Goal: Task Accomplishment & Management: Complete application form

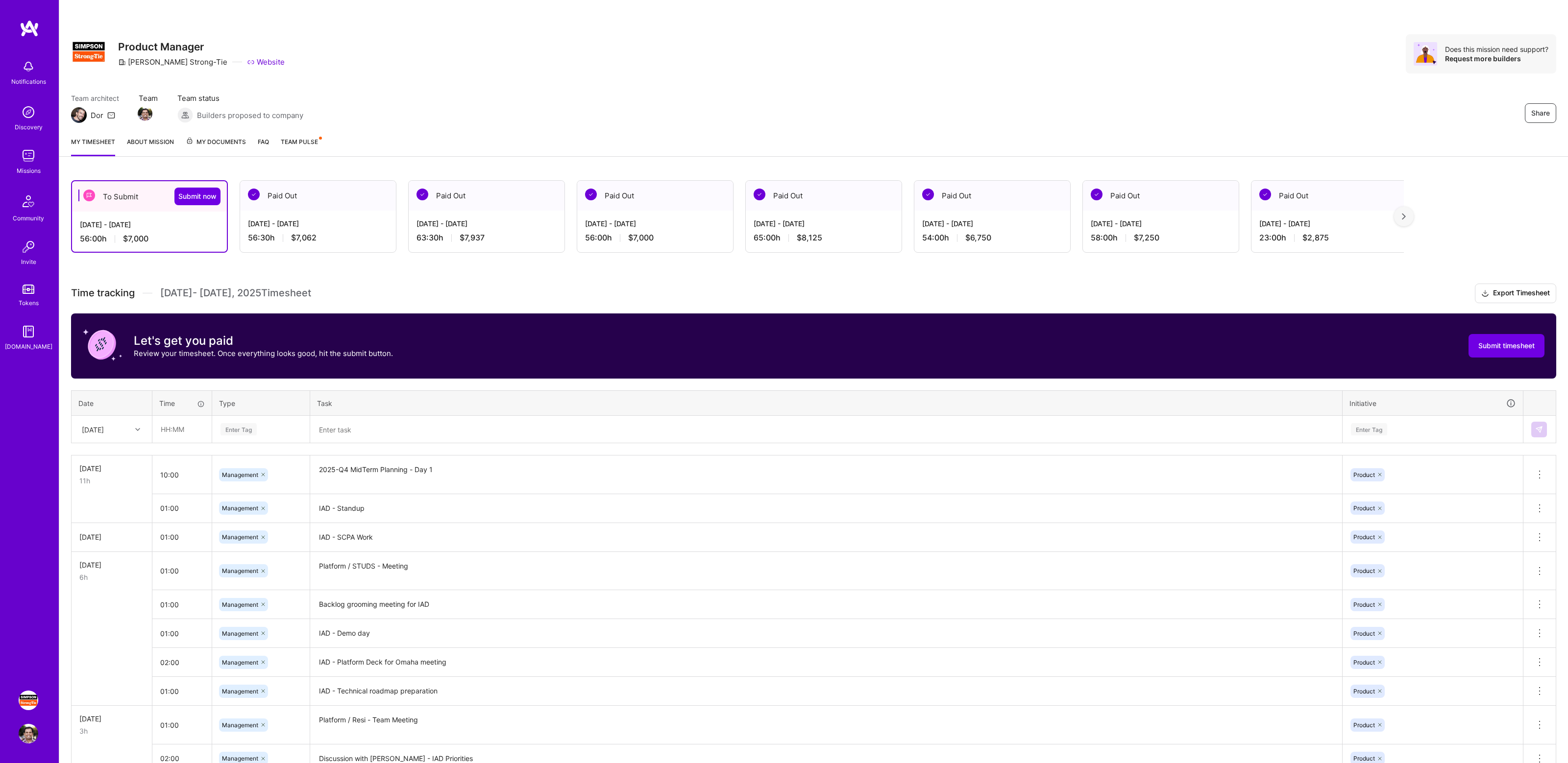
click at [617, 69] on div "Share Product Manager Simpson Strong-Tie Website Does this mission need support…" at bounding box center [814, 53] width 1485 height 39
click at [182, 431] on input "text" at bounding box center [182, 429] width 58 height 26
type input "10:00"
click at [288, 430] on div "Enter Tag" at bounding box center [261, 429] width 83 height 12
click at [254, 576] on span "Management" at bounding box center [241, 576] width 46 height 14
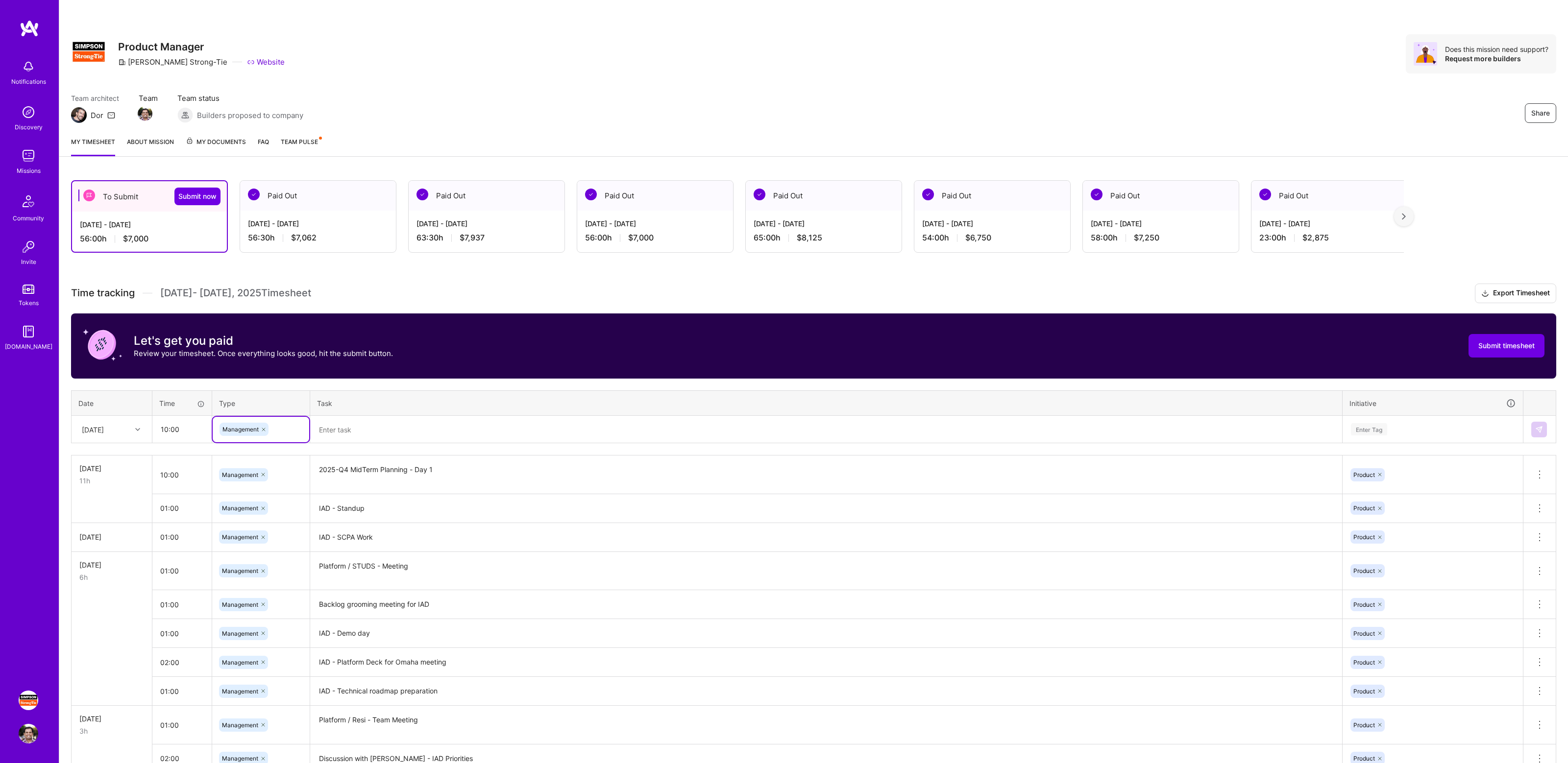
click at [374, 466] on textarea "2025-Q4 MidTerm Planning - Day 1" at bounding box center [825, 474] width 1030 height 37
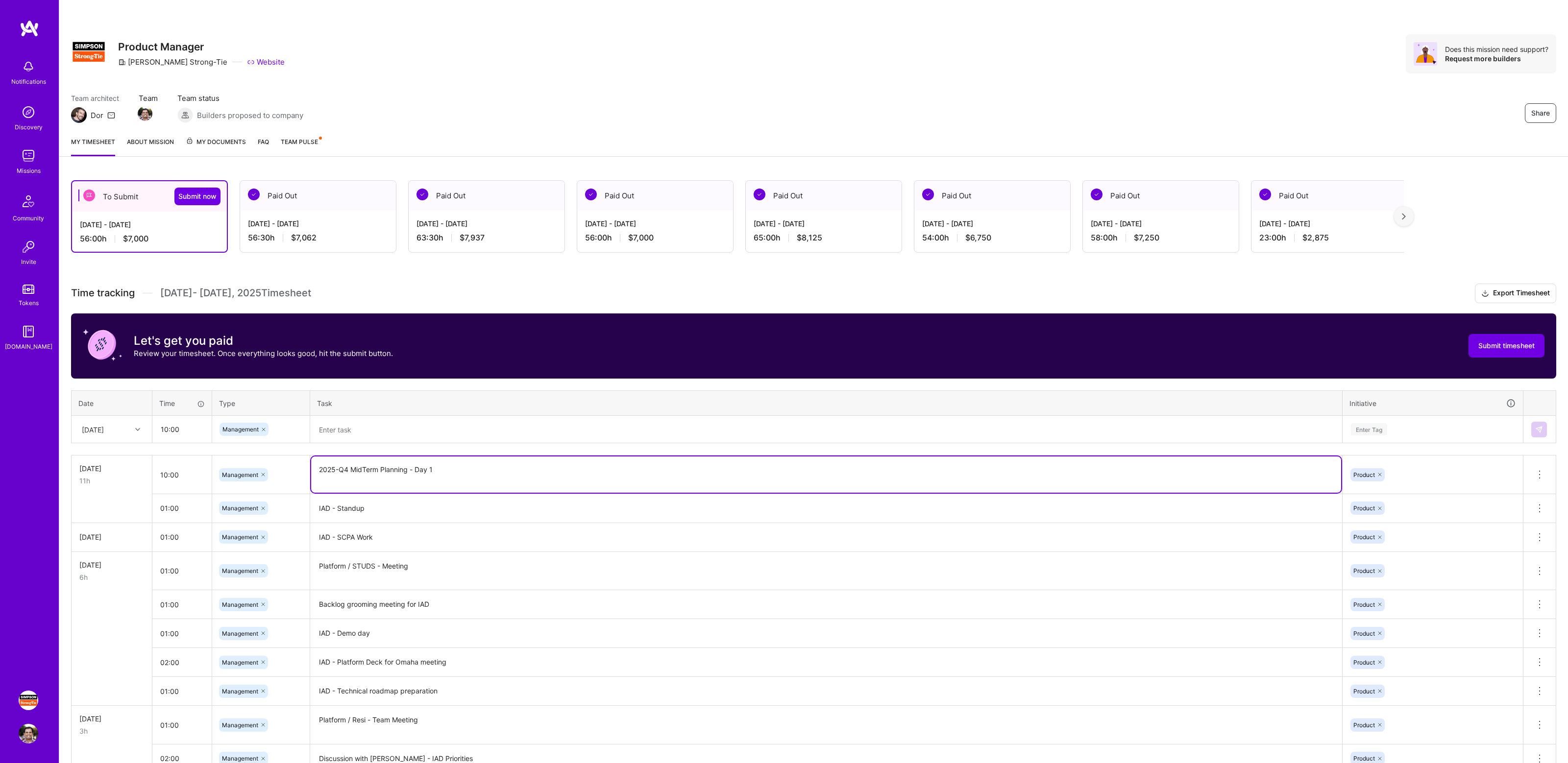
click at [374, 466] on textarea "2025-Q4 MidTerm Planning - Day 1" at bounding box center [825, 474] width 1030 height 36
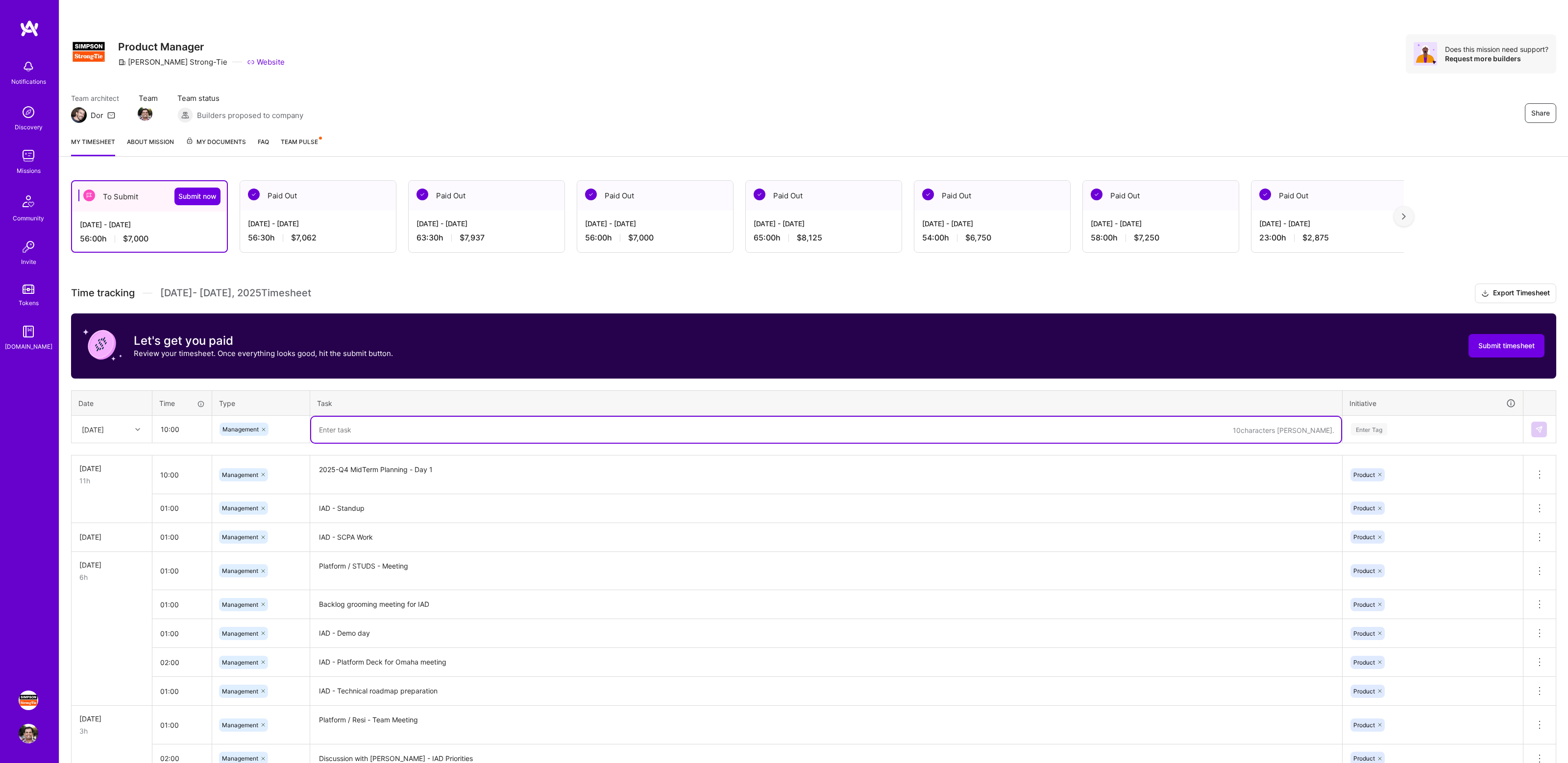
click at [357, 433] on textarea at bounding box center [825, 430] width 1030 height 26
paste textarea "2025-Q4 MidTerm Planning - Day 1"
type textarea "2025-Q4 MidTerm Planning - Day 2"
click at [1402, 431] on div "Enter Tag" at bounding box center [1432, 429] width 166 height 12
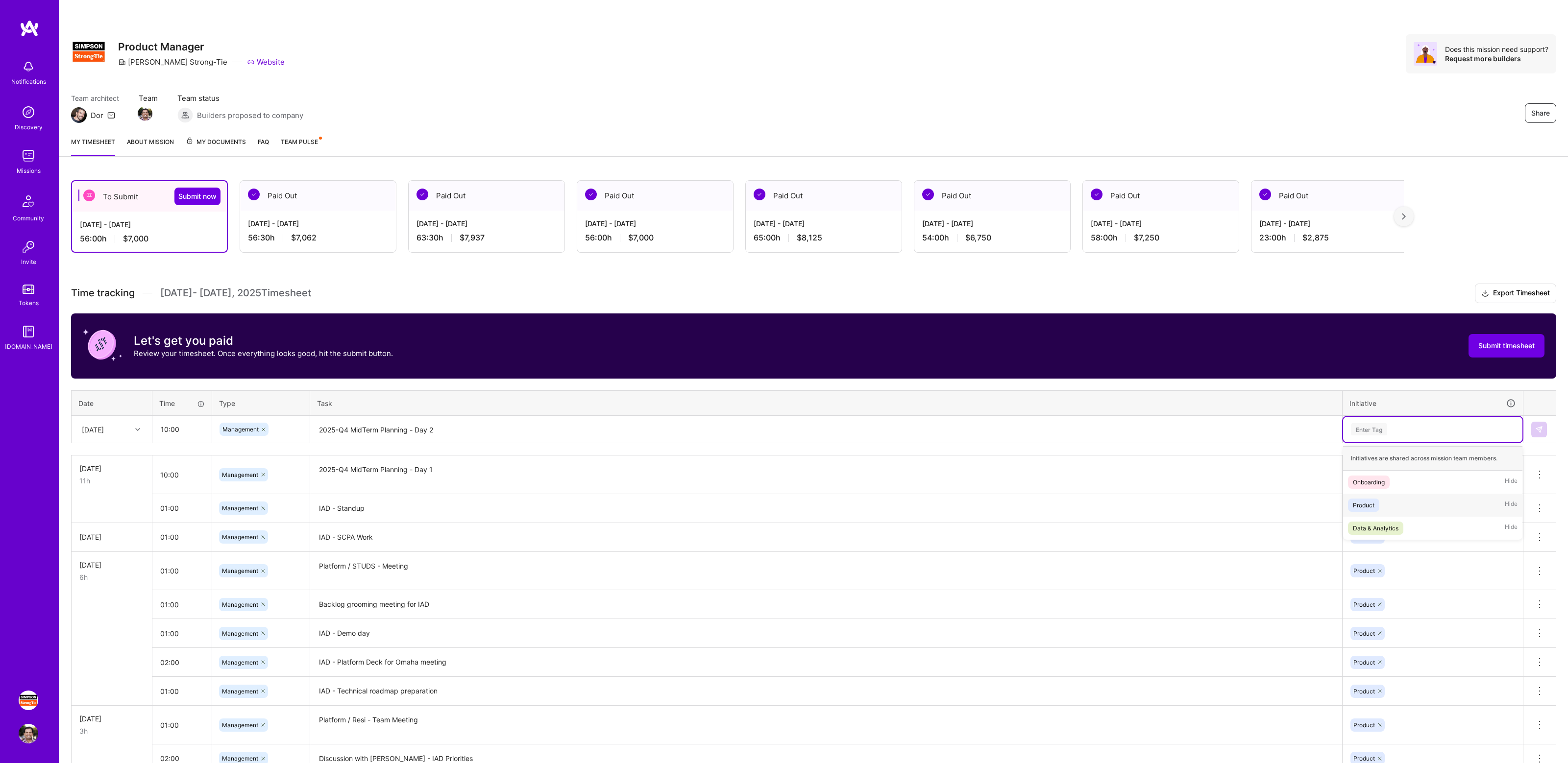
click at [1376, 509] on span "Product" at bounding box center [1363, 505] width 31 height 14
click at [1538, 431] on img at bounding box center [1538, 430] width 8 height 8
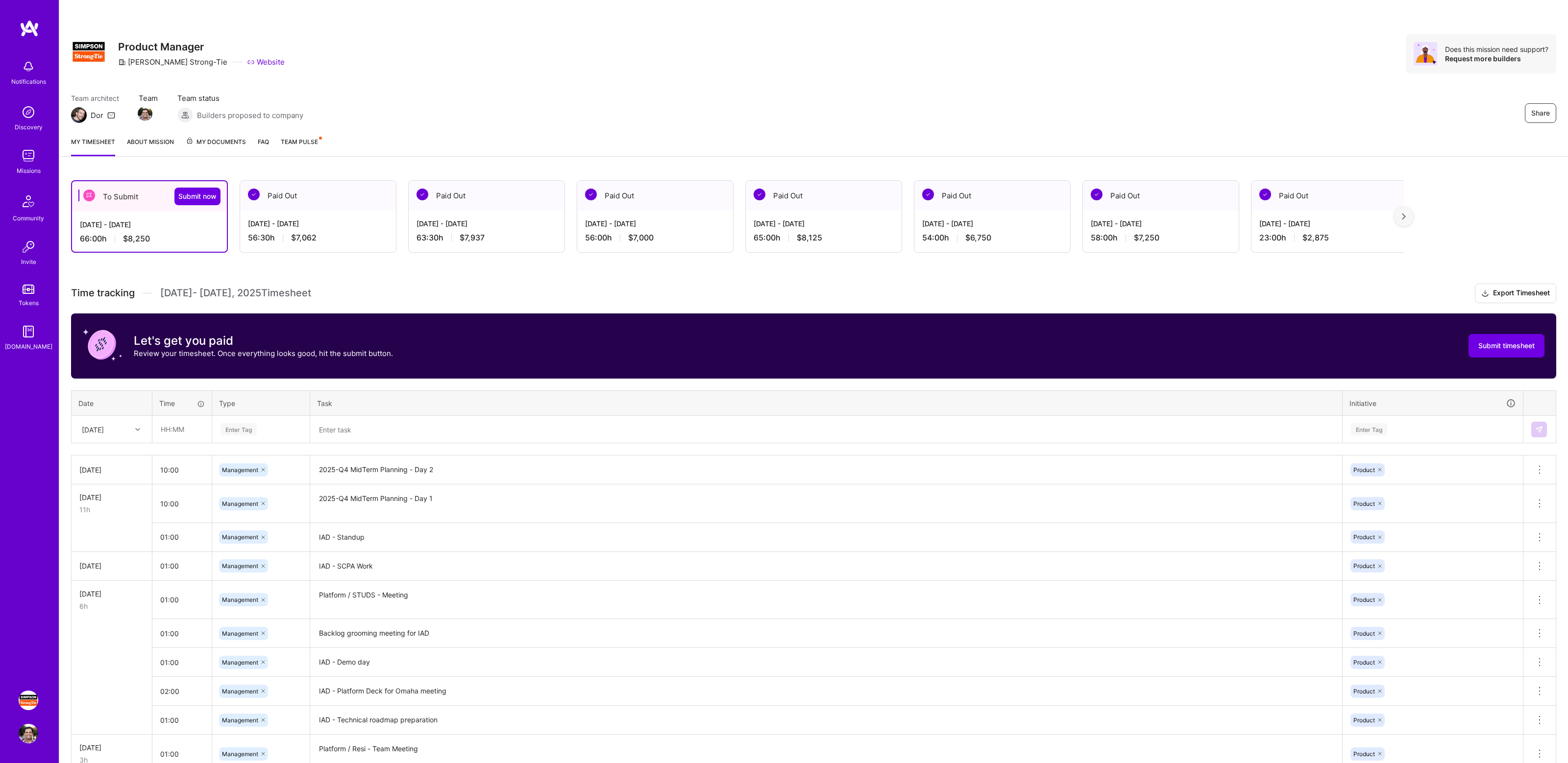
drag, startPoint x: 161, startPoint y: 289, endPoint x: 316, endPoint y: 292, distance: 155.0
click at [311, 292] on span "[DATE] - [DATE] Timesheet" at bounding box center [235, 293] width 151 height 12
click at [380, 284] on h3 "Time tracking [DATE] - [DATE] Timesheet Export Timesheet" at bounding box center [814, 293] width 1485 height 20
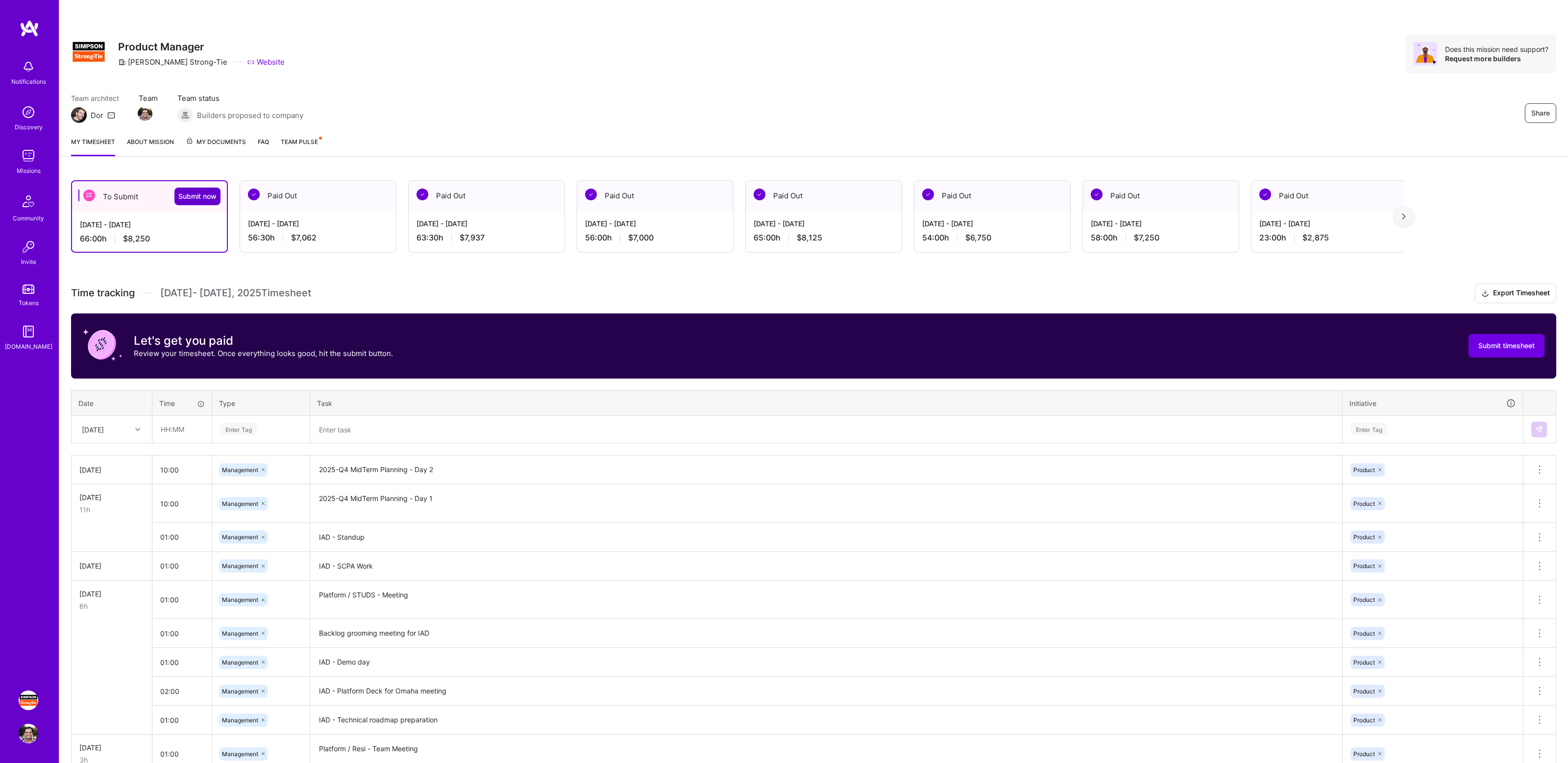
click at [192, 196] on span "Submit now" at bounding box center [198, 196] width 38 height 10
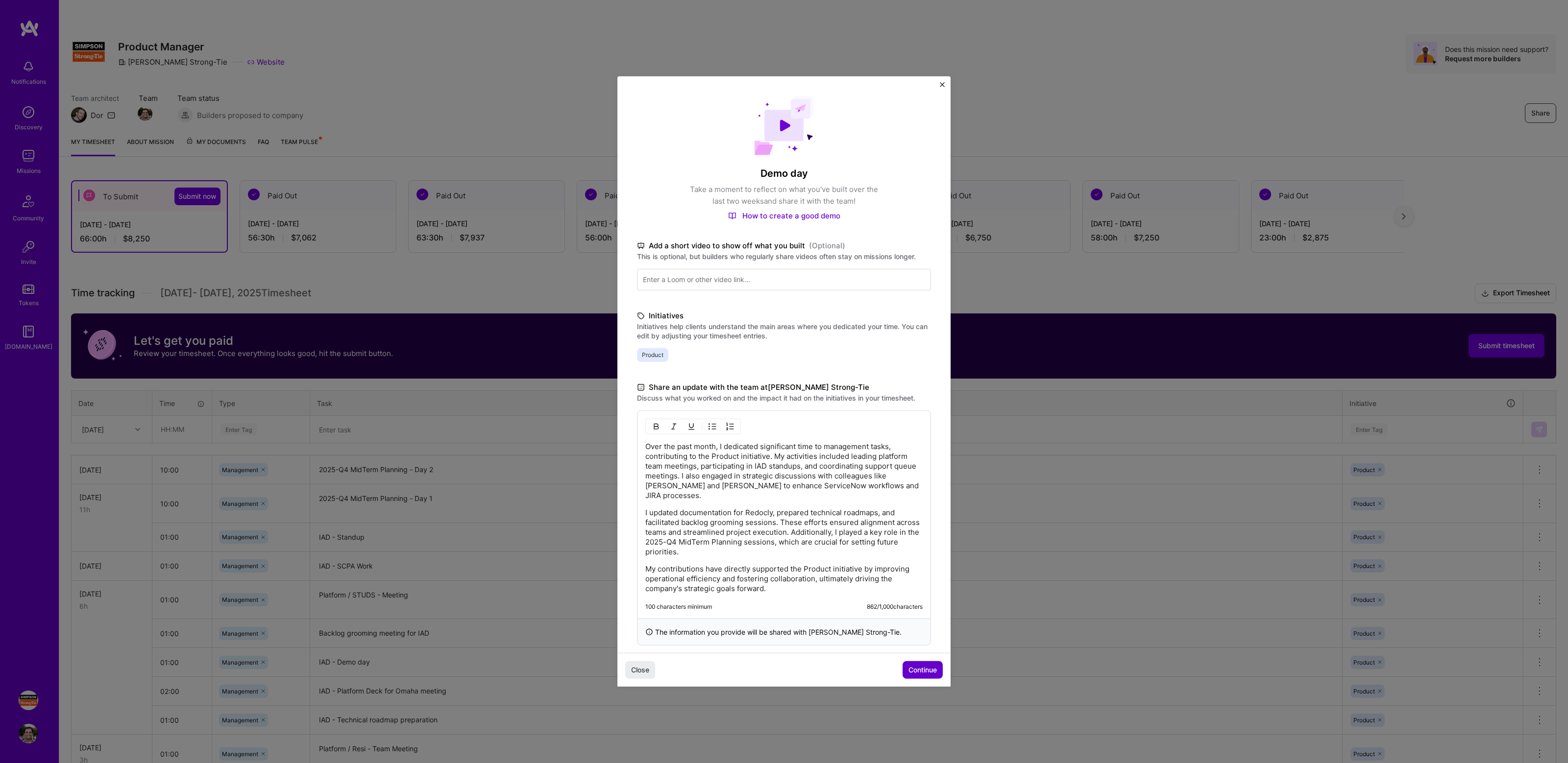
click at [924, 672] on span "Continue" at bounding box center [923, 670] width 29 height 10
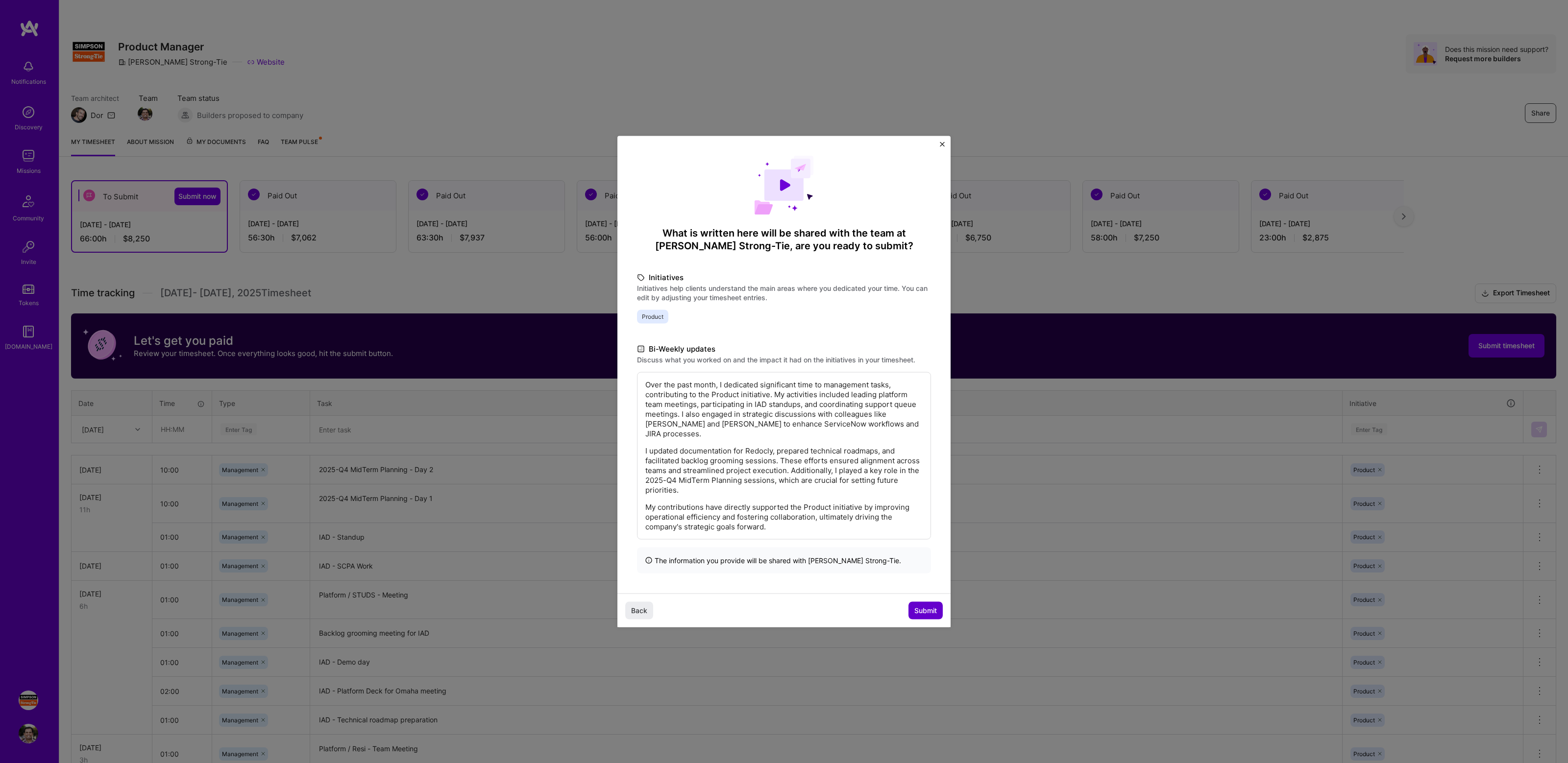
click at [924, 606] on span "Submit" at bounding box center [925, 610] width 22 height 10
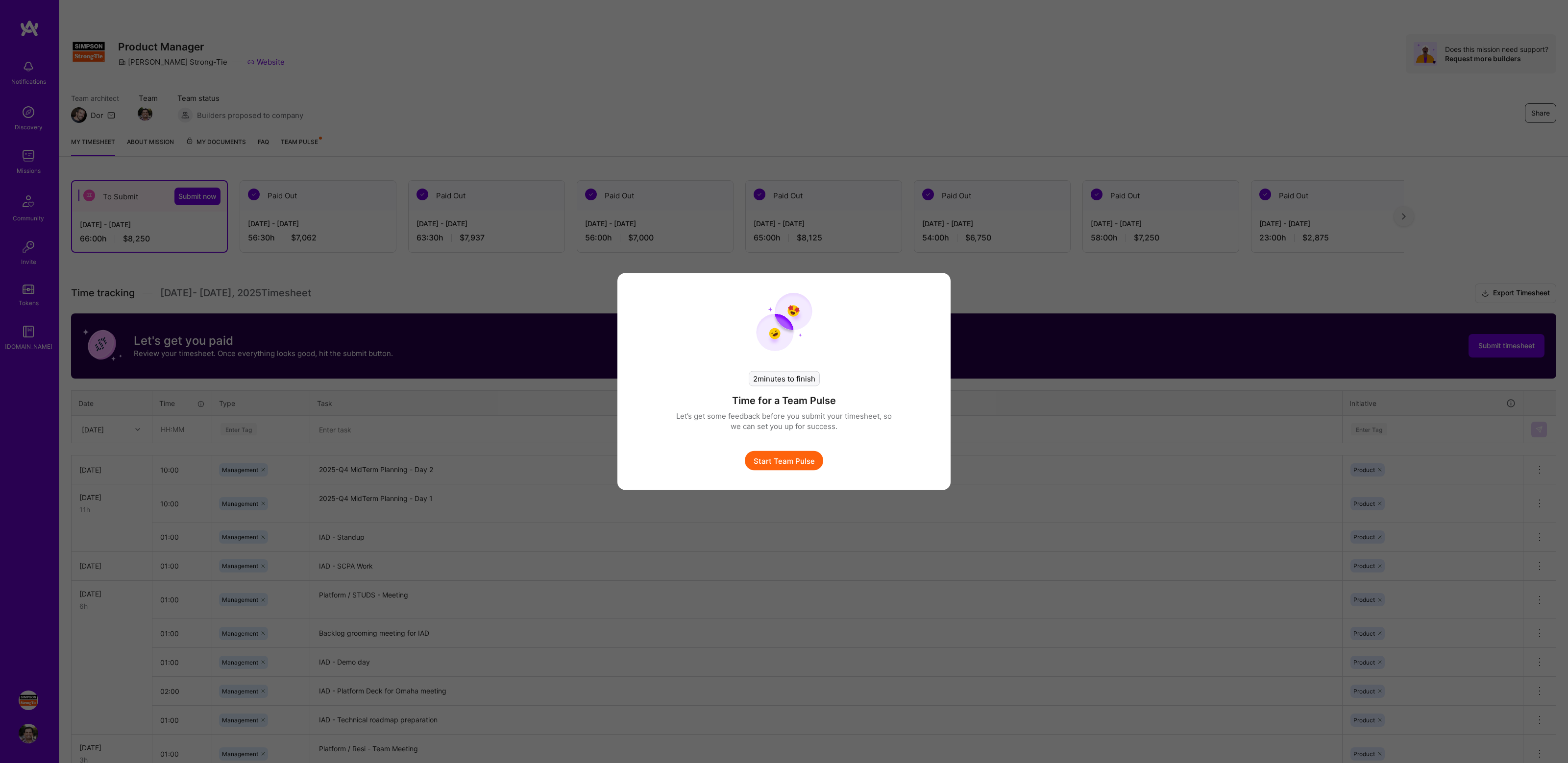
click at [769, 456] on button "Start Team Pulse" at bounding box center [784, 461] width 78 height 20
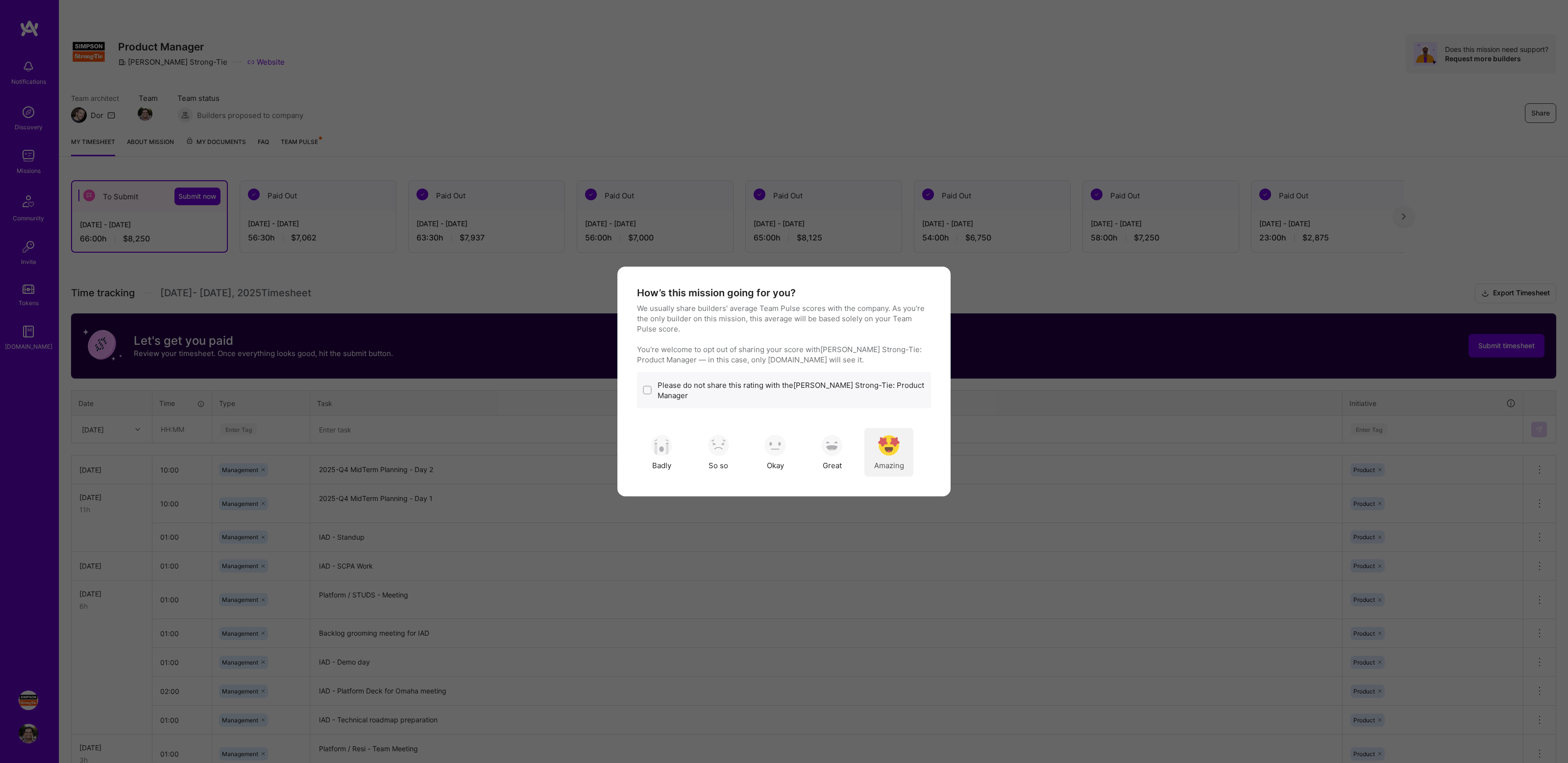
click at [884, 438] on img "modal" at bounding box center [888, 445] width 22 height 22
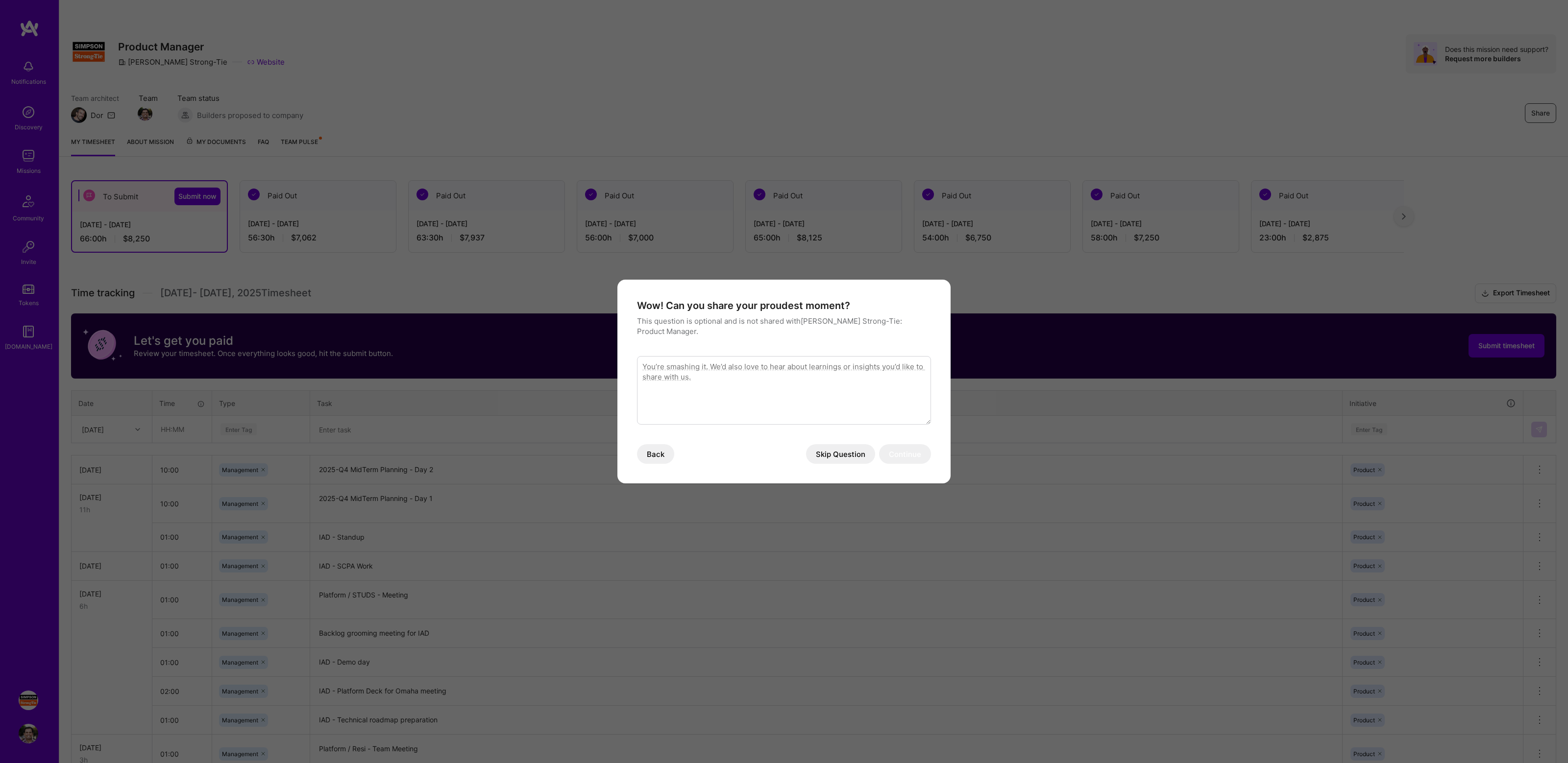
click at [839, 454] on button "Skip Question" at bounding box center [840, 454] width 69 height 20
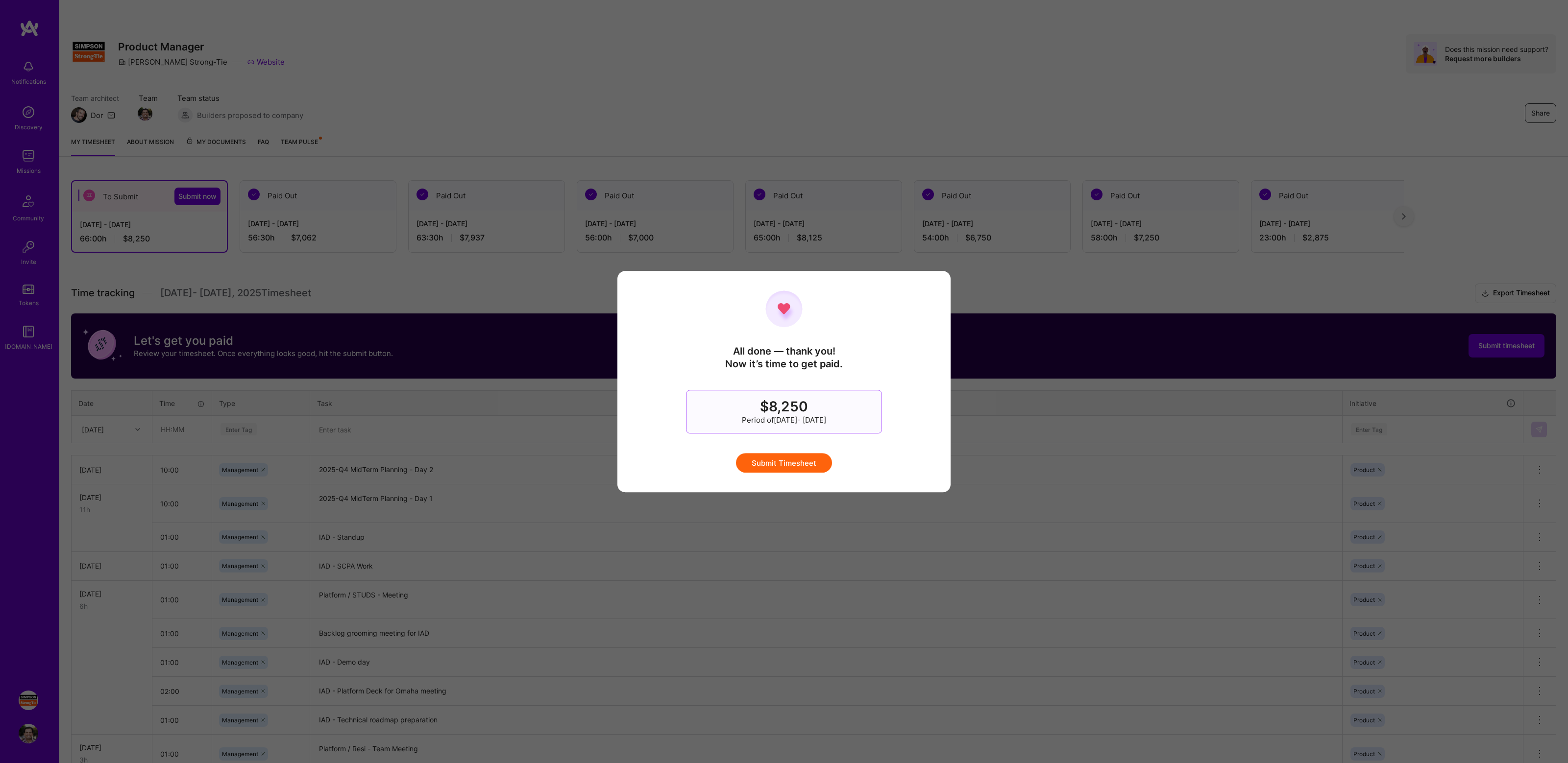
click at [787, 466] on button "Submit Timesheet" at bounding box center [784, 462] width 96 height 20
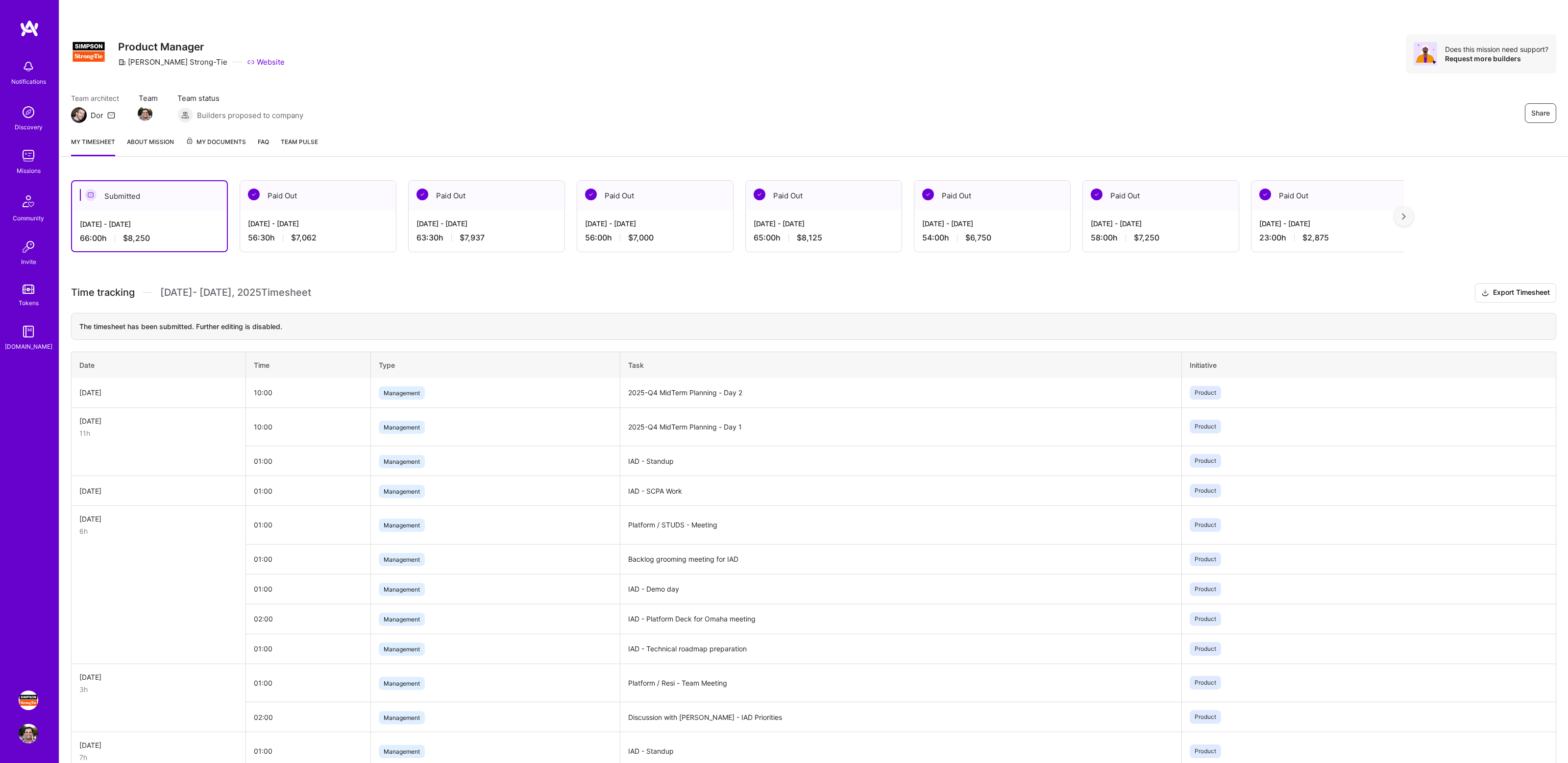
click at [464, 285] on h3 "Time tracking [DATE] - [DATE] Timesheet Export Timesheet" at bounding box center [814, 293] width 1485 height 20
click at [554, 291] on h3 "Time tracking [DATE] - [DATE] Timesheet Export Timesheet" at bounding box center [814, 293] width 1485 height 20
